Goal: Task Accomplishment & Management: Complete application form

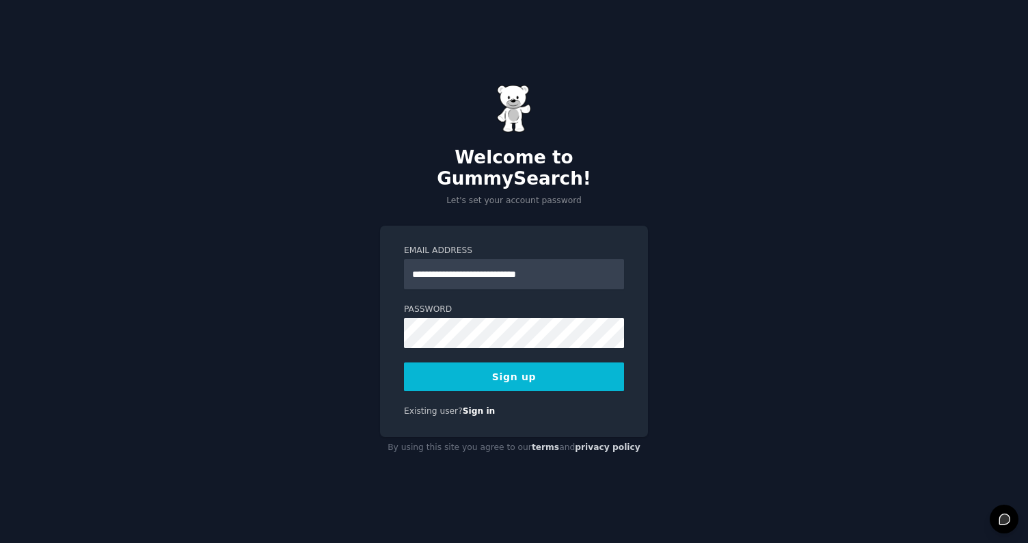
type input "**********"
click at [514, 366] on button "Sign up" at bounding box center [514, 376] width 220 height 29
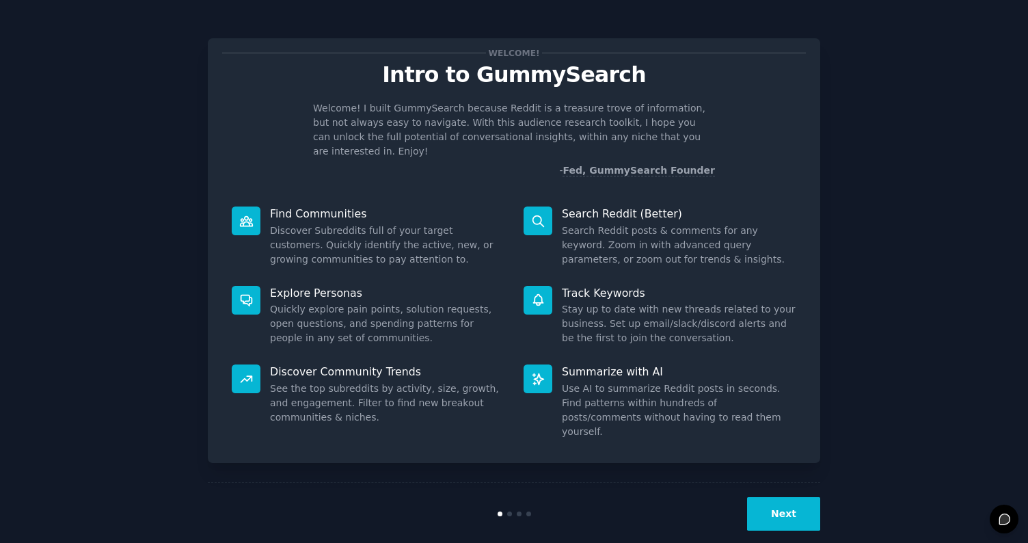
click at [783, 502] on button "Next" at bounding box center [783, 514] width 73 height 34
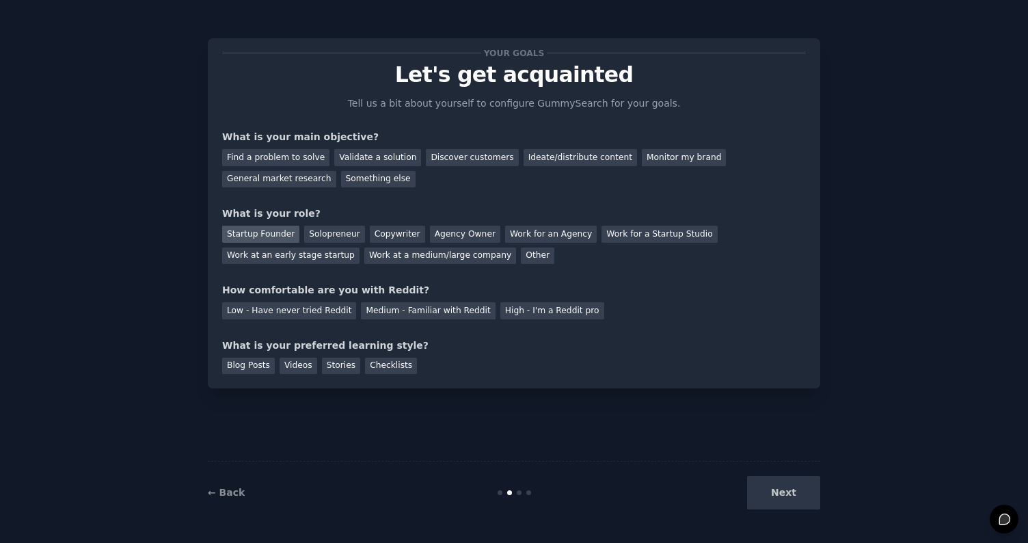
click at [282, 235] on div "Startup Founder" at bounding box center [260, 234] width 77 height 17
click at [313, 233] on div "Solopreneur" at bounding box center [334, 234] width 60 height 17
click at [265, 229] on div "Startup Founder" at bounding box center [260, 234] width 77 height 17
click at [310, 161] on div "Find a problem to solve" at bounding box center [275, 157] width 107 height 17
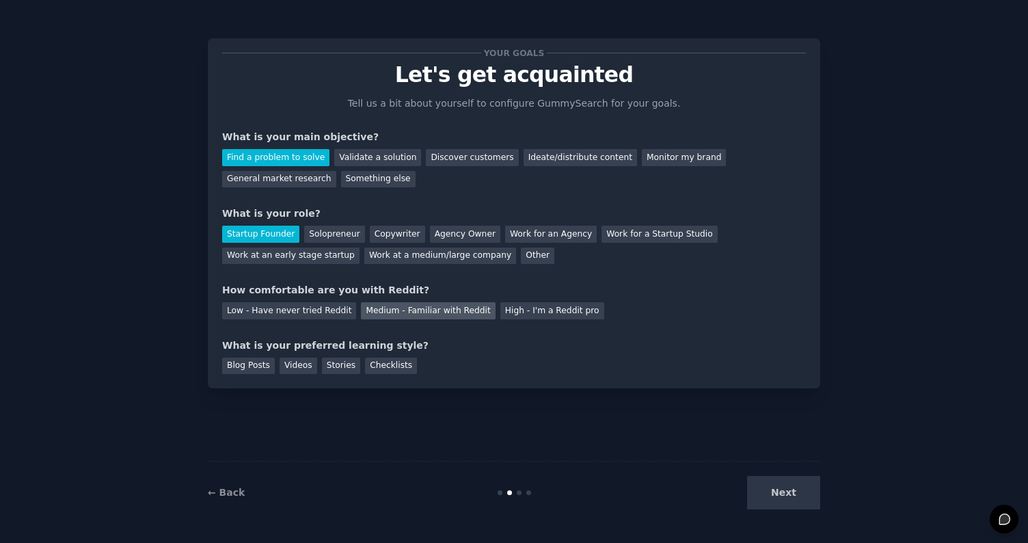
click at [406, 312] on div "Medium - Familiar with Reddit" at bounding box center [428, 310] width 134 height 17
click at [770, 499] on div "Next" at bounding box center [718, 493] width 204 height 34
click at [745, 444] on div "Your goals Let's get acquainted Tell us a bit about yourself to configure Gummy…" at bounding box center [514, 271] width 613 height 505
click at [261, 363] on div "Blog Posts" at bounding box center [248, 366] width 53 height 17
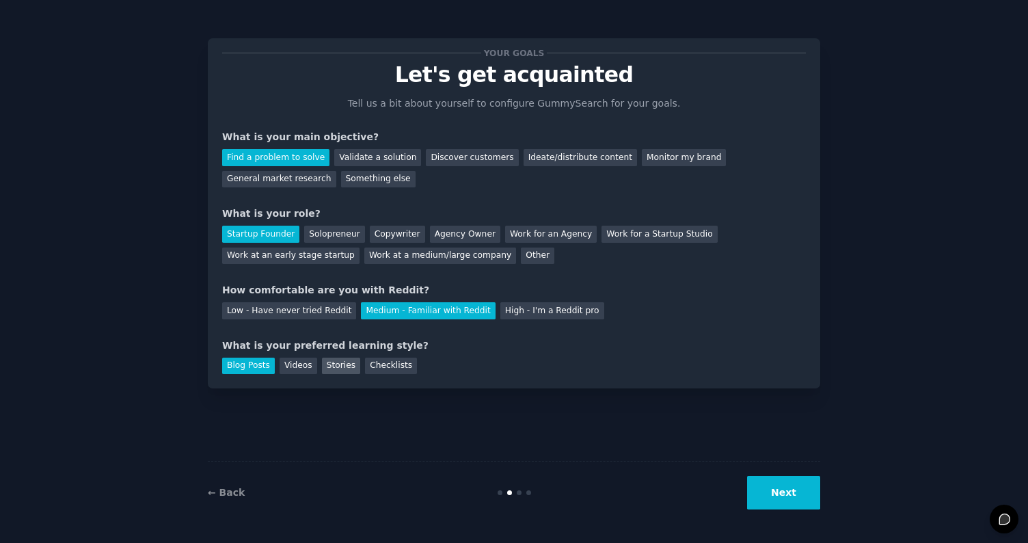
click at [328, 364] on div "Stories" at bounding box center [341, 366] width 38 height 17
click at [261, 367] on div "Blog Posts" at bounding box center [248, 366] width 53 height 17
click at [795, 496] on button "Next" at bounding box center [783, 493] width 73 height 34
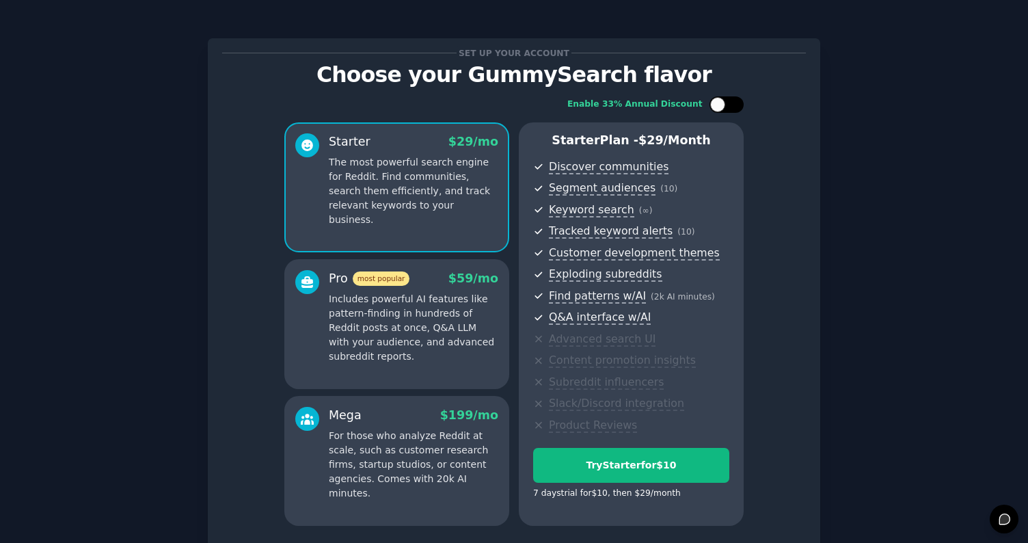
click at [736, 103] on div at bounding box center [727, 104] width 34 height 16
checkbox input "true"
